Goal: Task Accomplishment & Management: Use online tool/utility

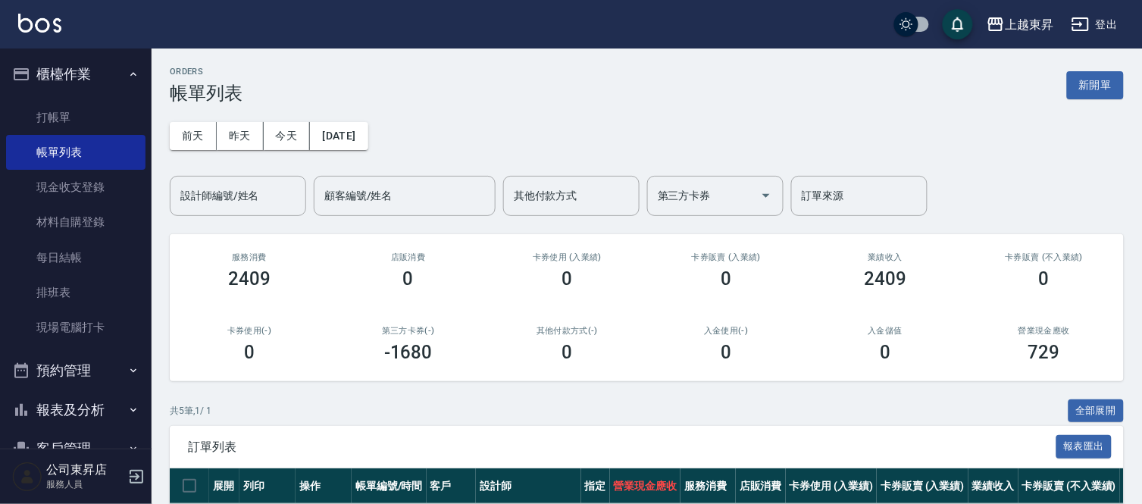
click at [110, 82] on button "櫃檯作業" at bounding box center [75, 74] width 139 height 39
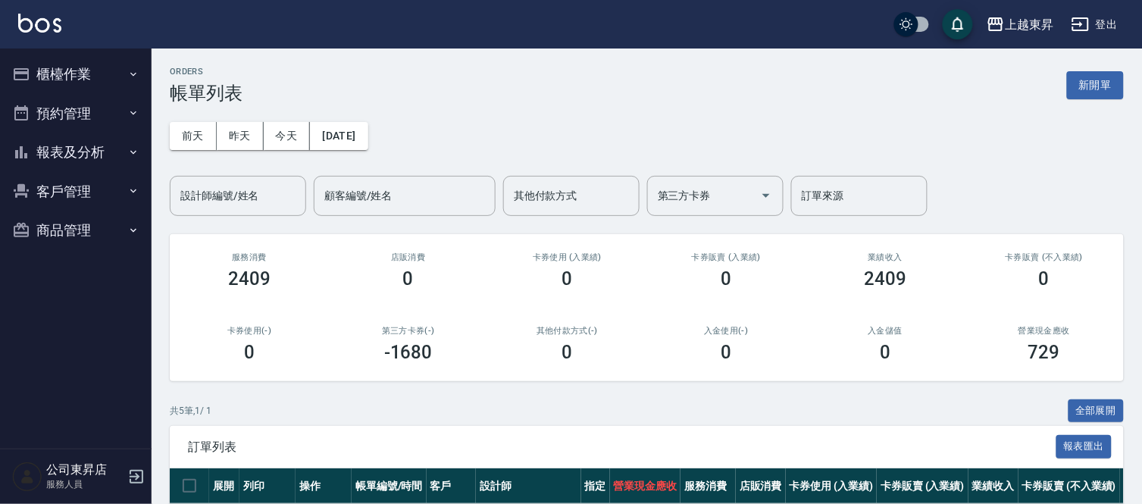
click at [111, 83] on button "櫃檯作業" at bounding box center [75, 74] width 139 height 39
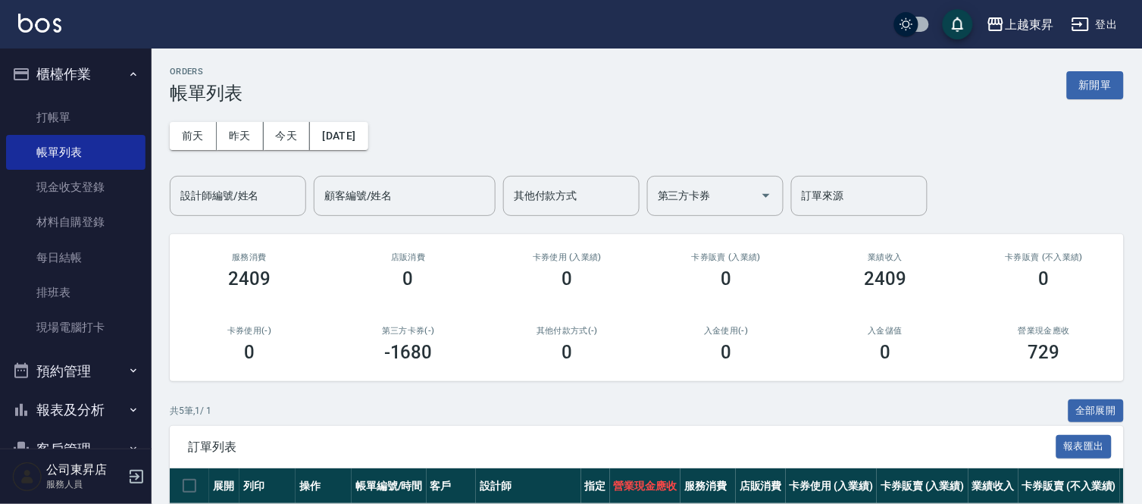
click at [110, 85] on button "櫃檯作業" at bounding box center [75, 74] width 139 height 39
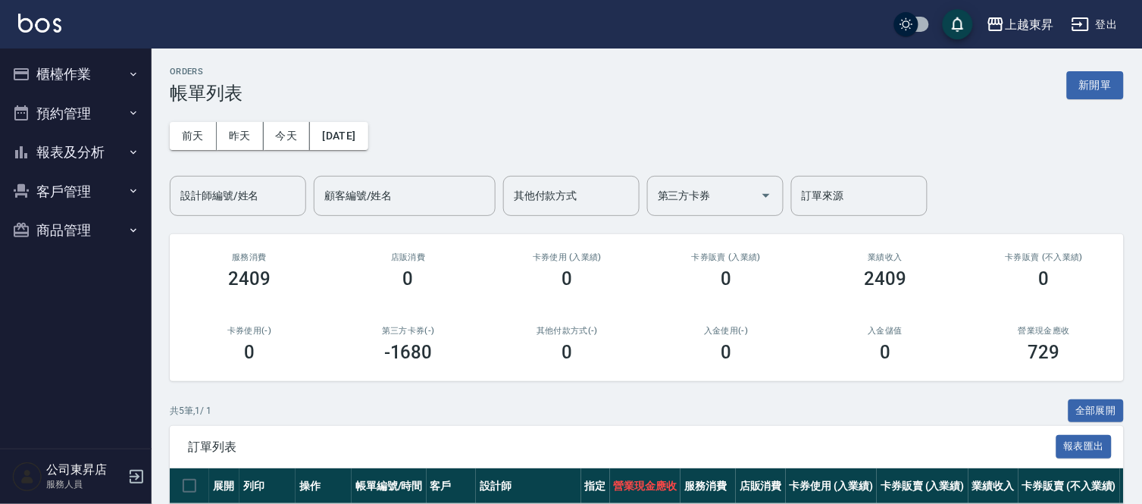
drag, startPoint x: 115, startPoint y: 87, endPoint x: 499, endPoint y: 117, distance: 384.7
click at [503, 115] on div "[DATE] [DATE] [DATE] [DATE] 設計師編號/姓名 設計師編號/姓名 顧客編號/姓名 顧客編號/姓名 其他付款方式 其他付款方式 第三方…" at bounding box center [647, 160] width 954 height 112
click at [127, 65] on button "櫃檯作業" at bounding box center [75, 74] width 139 height 39
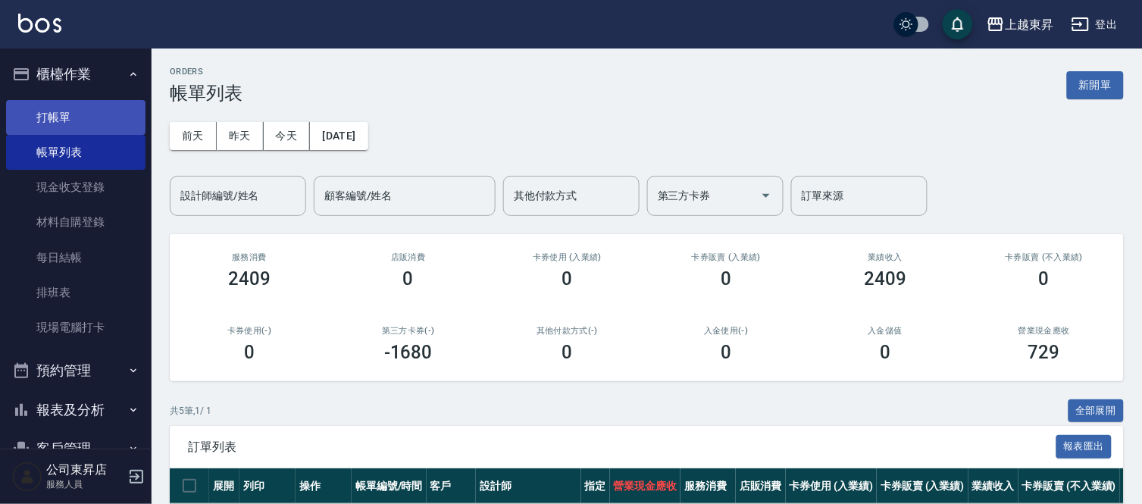
click at [91, 109] on link "打帳單" at bounding box center [75, 117] width 139 height 35
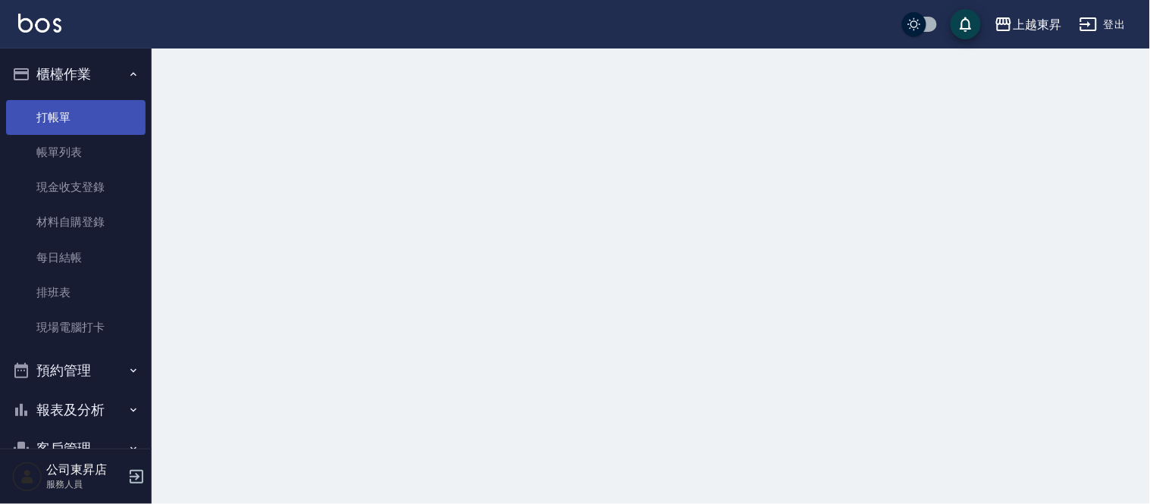
click at [91, 109] on link "打帳單" at bounding box center [75, 117] width 139 height 35
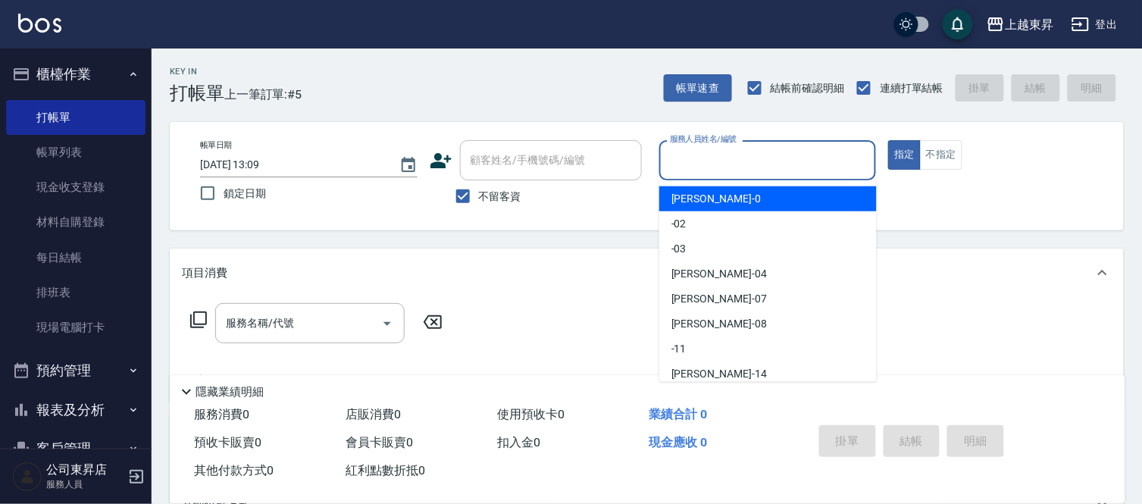
click at [728, 153] on input "服務人員姓名/編號" at bounding box center [768, 160] width 204 height 27
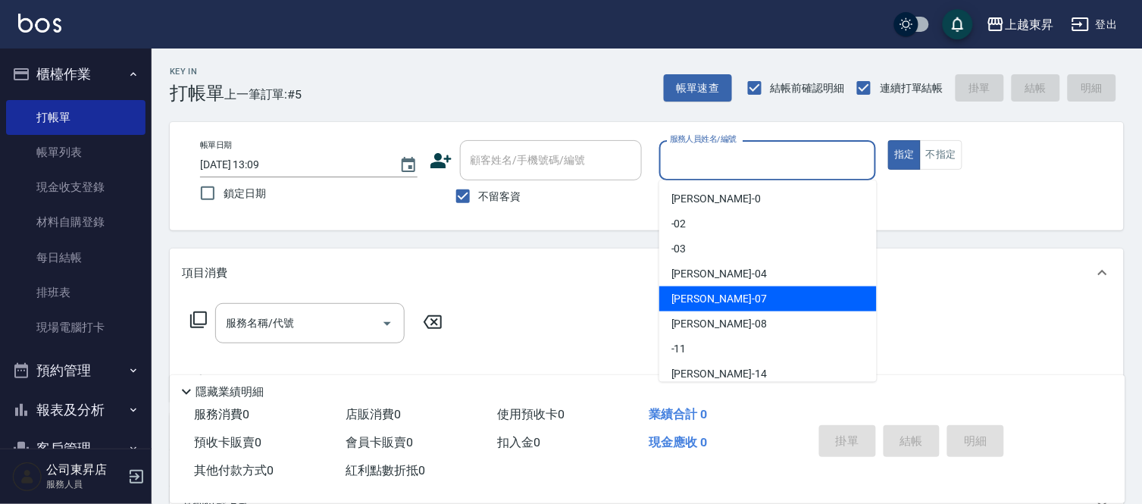
click at [699, 294] on span "[PERSON_NAME] -07" at bounding box center [720, 299] width 96 height 16
type input "[PERSON_NAME]-07"
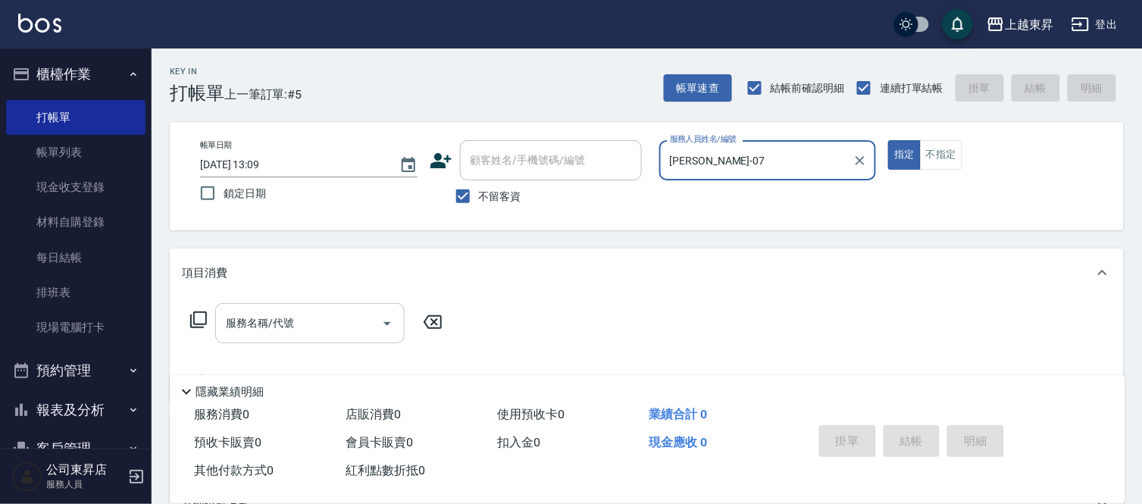
click at [302, 319] on input "服務名稱/代號" at bounding box center [298, 323] width 153 height 27
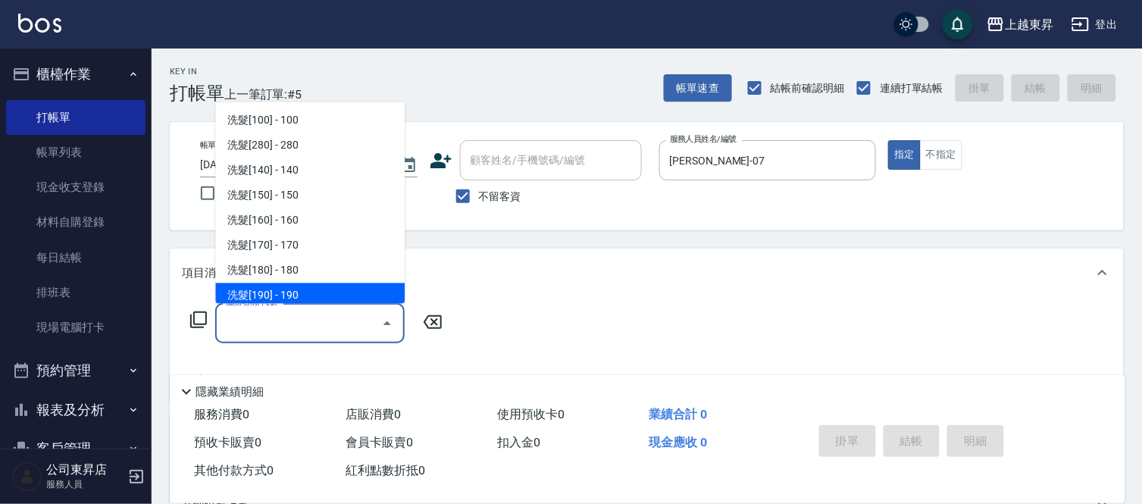
click at [296, 321] on input "服務名稱/代號" at bounding box center [298, 323] width 153 height 27
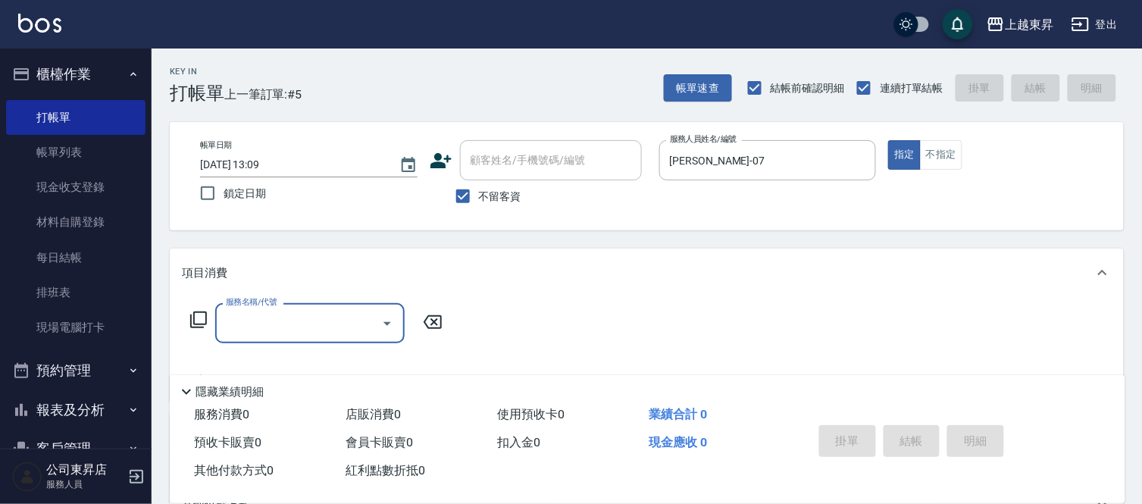
click at [296, 315] on input "服務名稱/代號" at bounding box center [298, 323] width 153 height 27
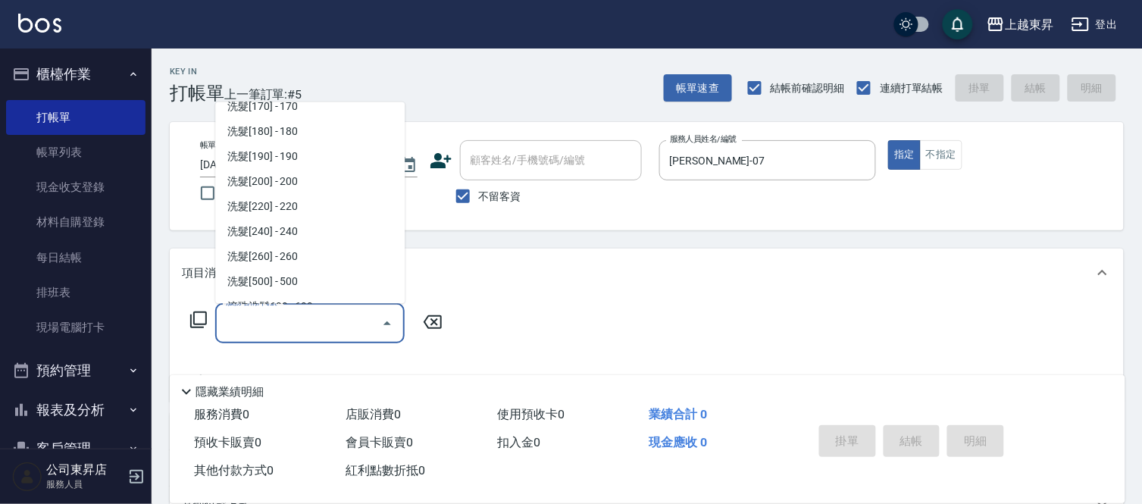
scroll to position [168, 0]
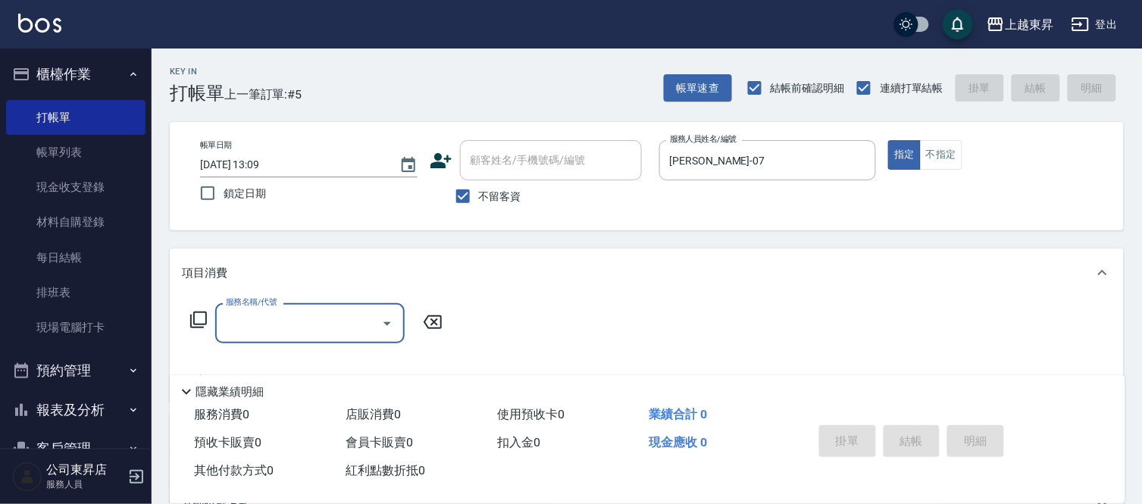
click at [287, 327] on input "服務名稱/代號" at bounding box center [298, 323] width 153 height 27
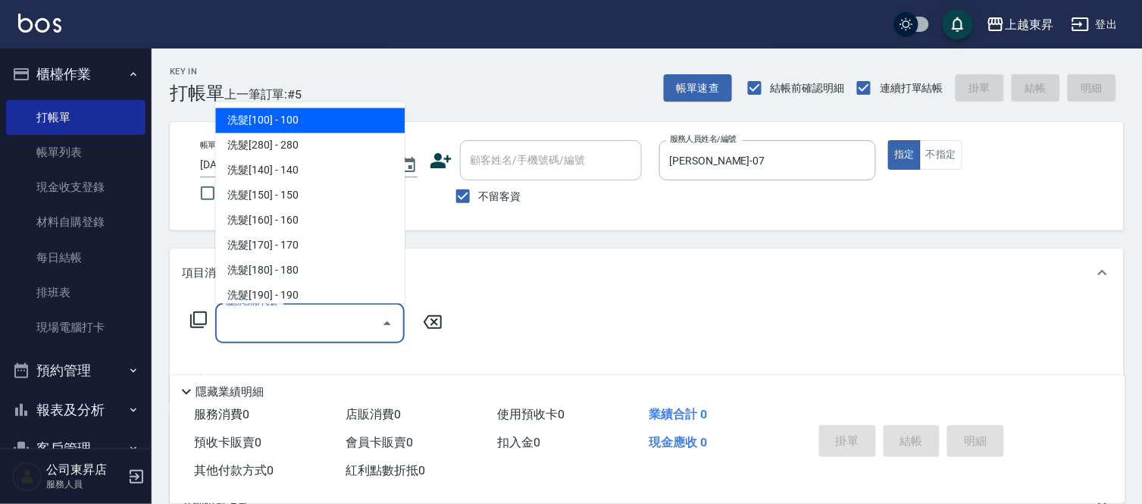
click at [289, 326] on input "服務名稱/代號" at bounding box center [298, 323] width 153 height 27
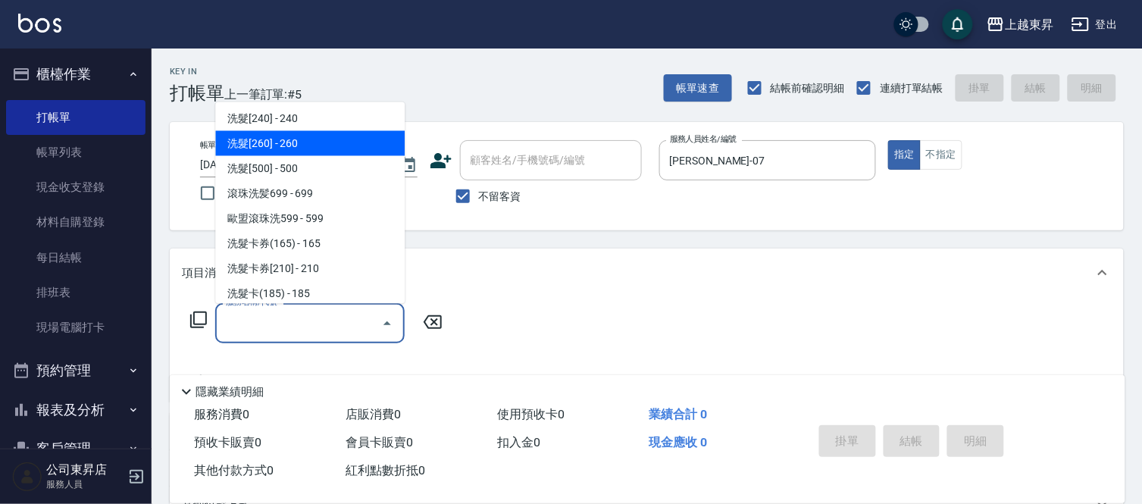
scroll to position [337, 0]
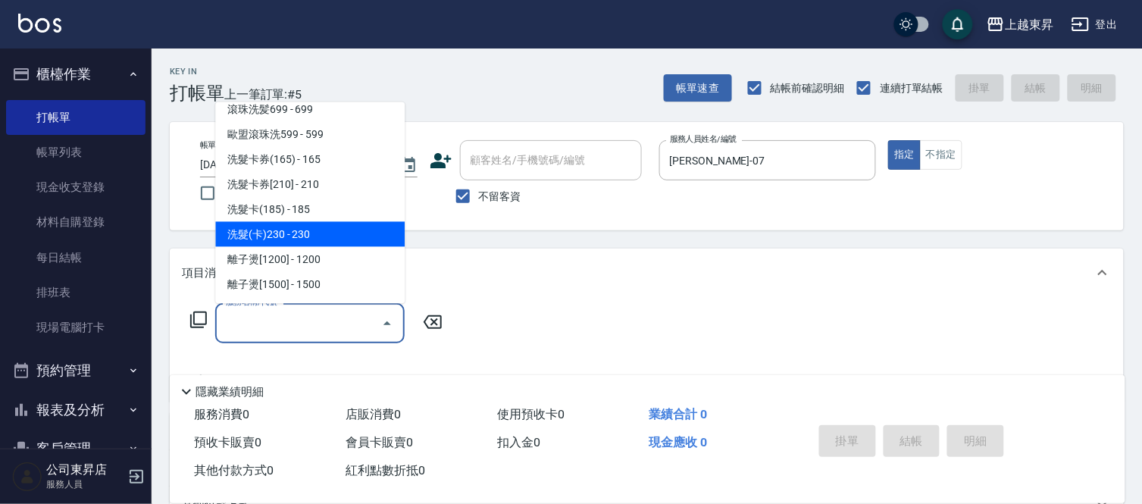
drag, startPoint x: 317, startPoint y: 233, endPoint x: 533, endPoint y: 376, distance: 259.2
click at [315, 235] on span "洗髮(卡)230 - 230" at bounding box center [310, 234] width 190 height 25
type input "洗髮(卡)230(224)"
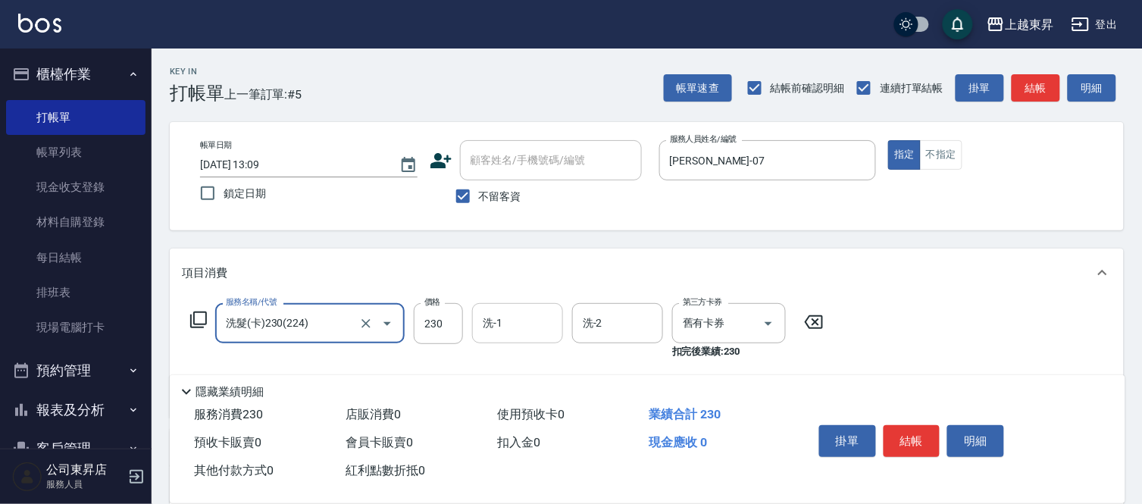
click at [503, 327] on input "洗-1" at bounding box center [517, 323] width 77 height 27
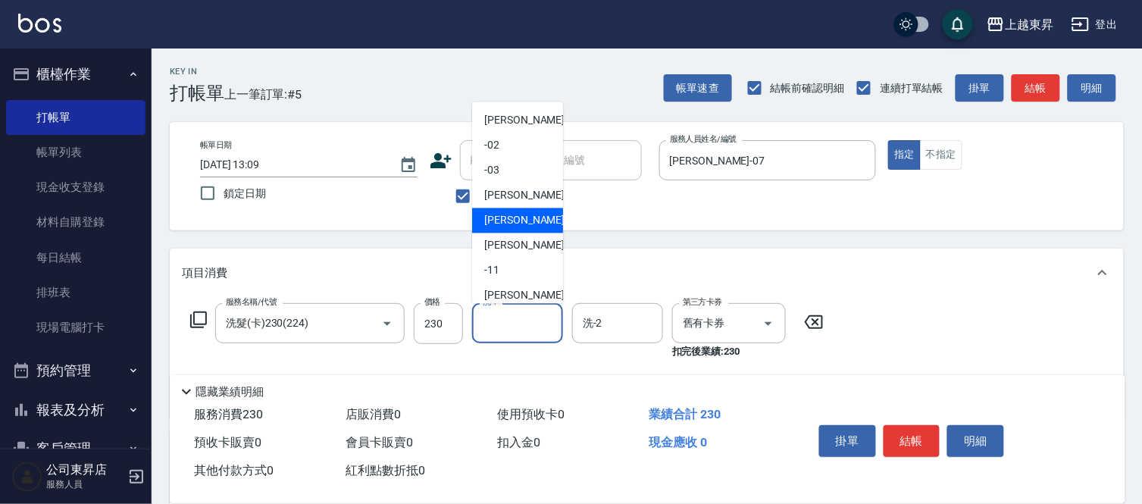
drag, startPoint x: 499, startPoint y: 215, endPoint x: 493, endPoint y: 299, distance: 84.4
click at [500, 223] on span "[PERSON_NAME] -07" at bounding box center [532, 221] width 96 height 16
type input "[PERSON_NAME]-07"
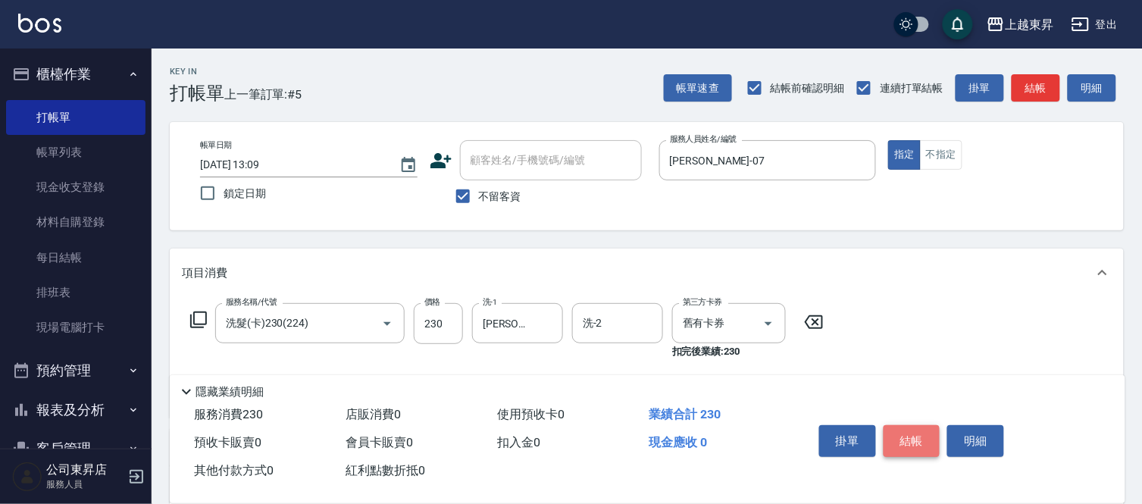
click at [913, 437] on button "結帳" at bounding box center [912, 441] width 57 height 32
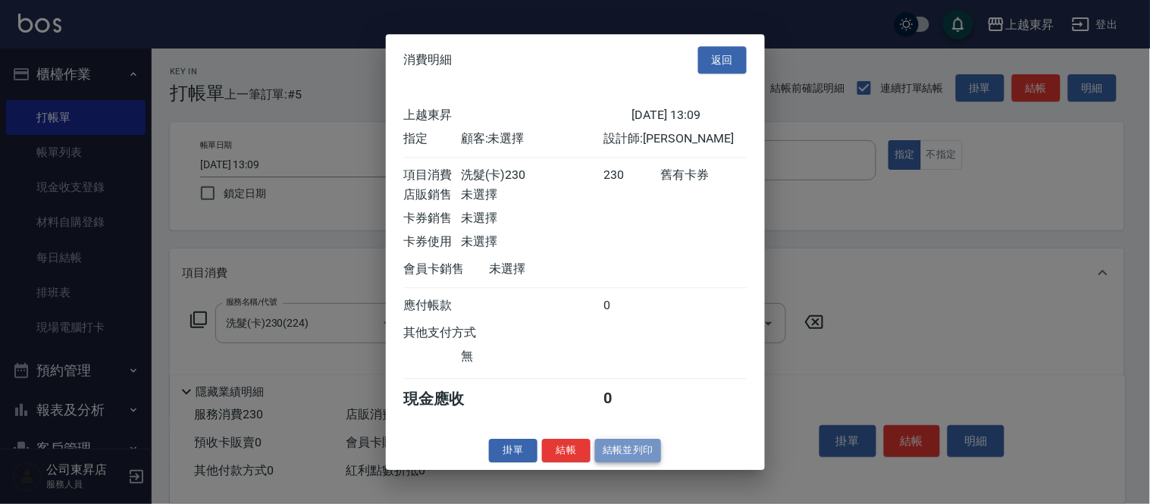
click at [620, 457] on button "結帳並列印" at bounding box center [628, 451] width 66 height 24
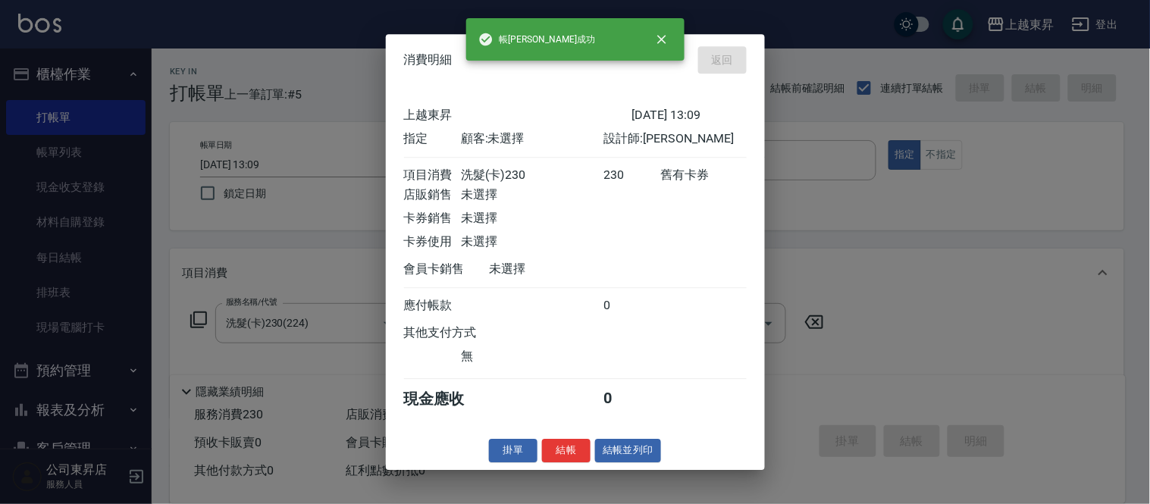
type input "[DATE] 13:10"
